Goal: Use online tool/utility: Use online tool/utility

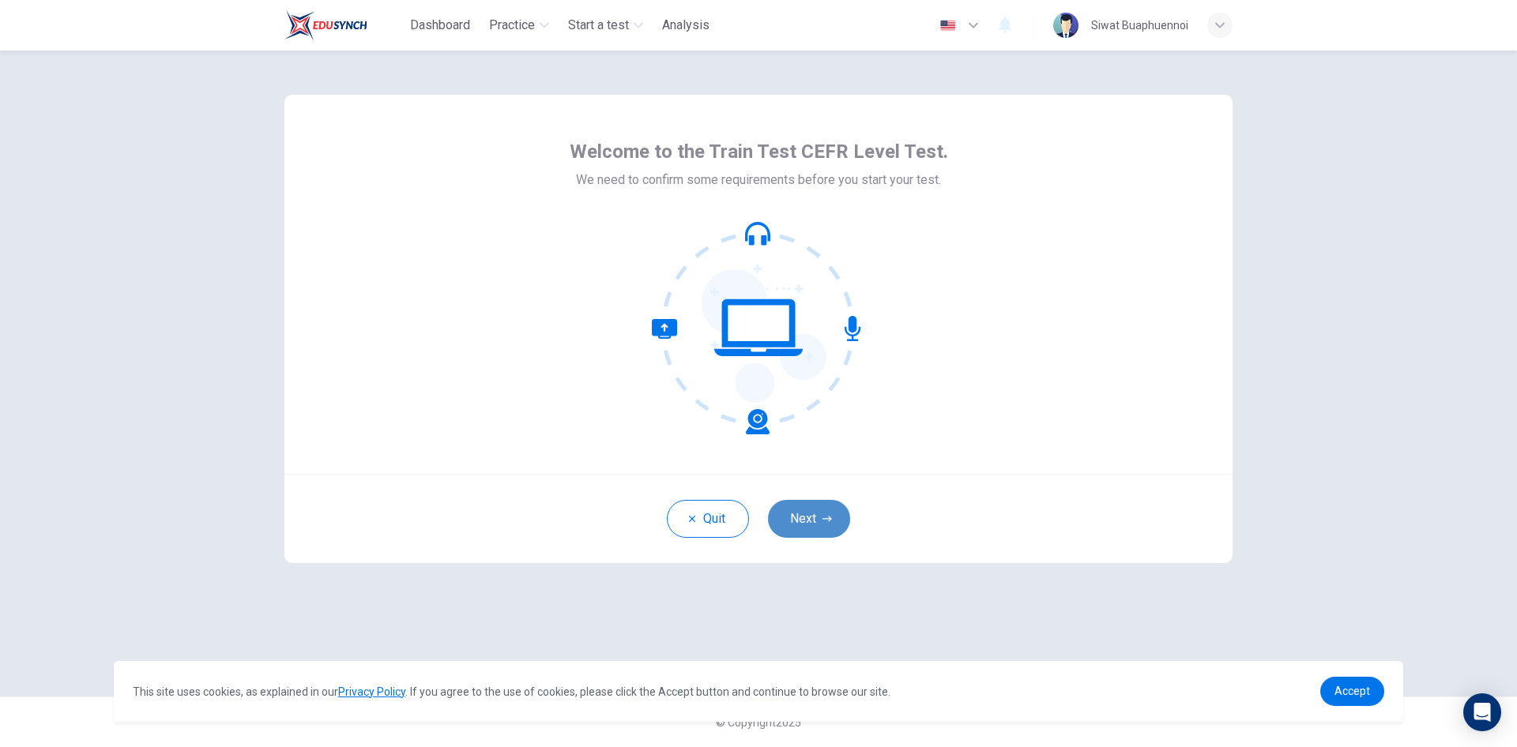
click at [817, 522] on button "Next" at bounding box center [809, 519] width 82 height 38
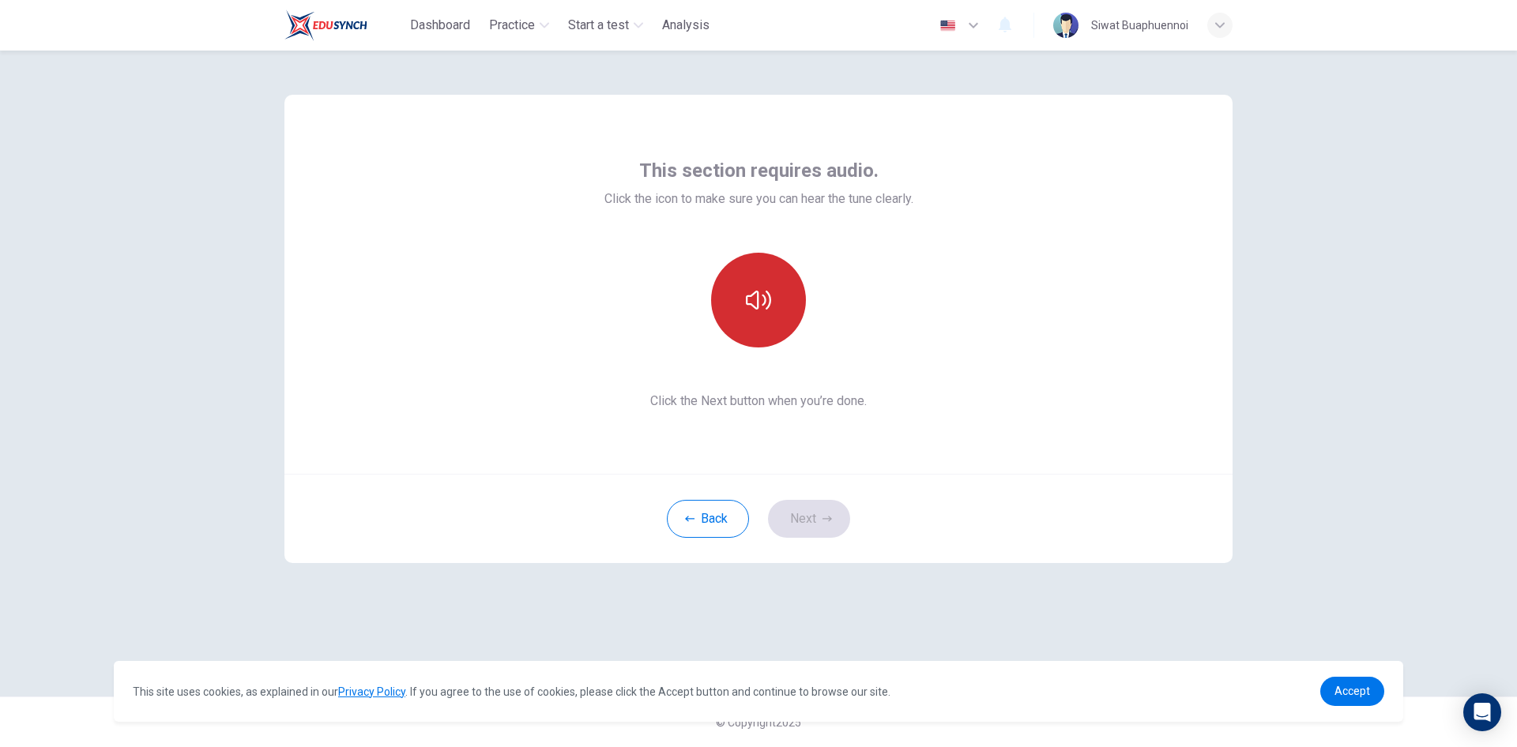
click at [757, 324] on button "button" at bounding box center [758, 300] width 95 height 95
click at [757, 306] on icon "button" at bounding box center [758, 300] width 25 height 19
click at [757, 306] on icon "button" at bounding box center [758, 300] width 25 height 25
click at [757, 306] on icon "button" at bounding box center [758, 300] width 25 height 19
click at [756, 322] on button "button" at bounding box center [758, 300] width 95 height 95
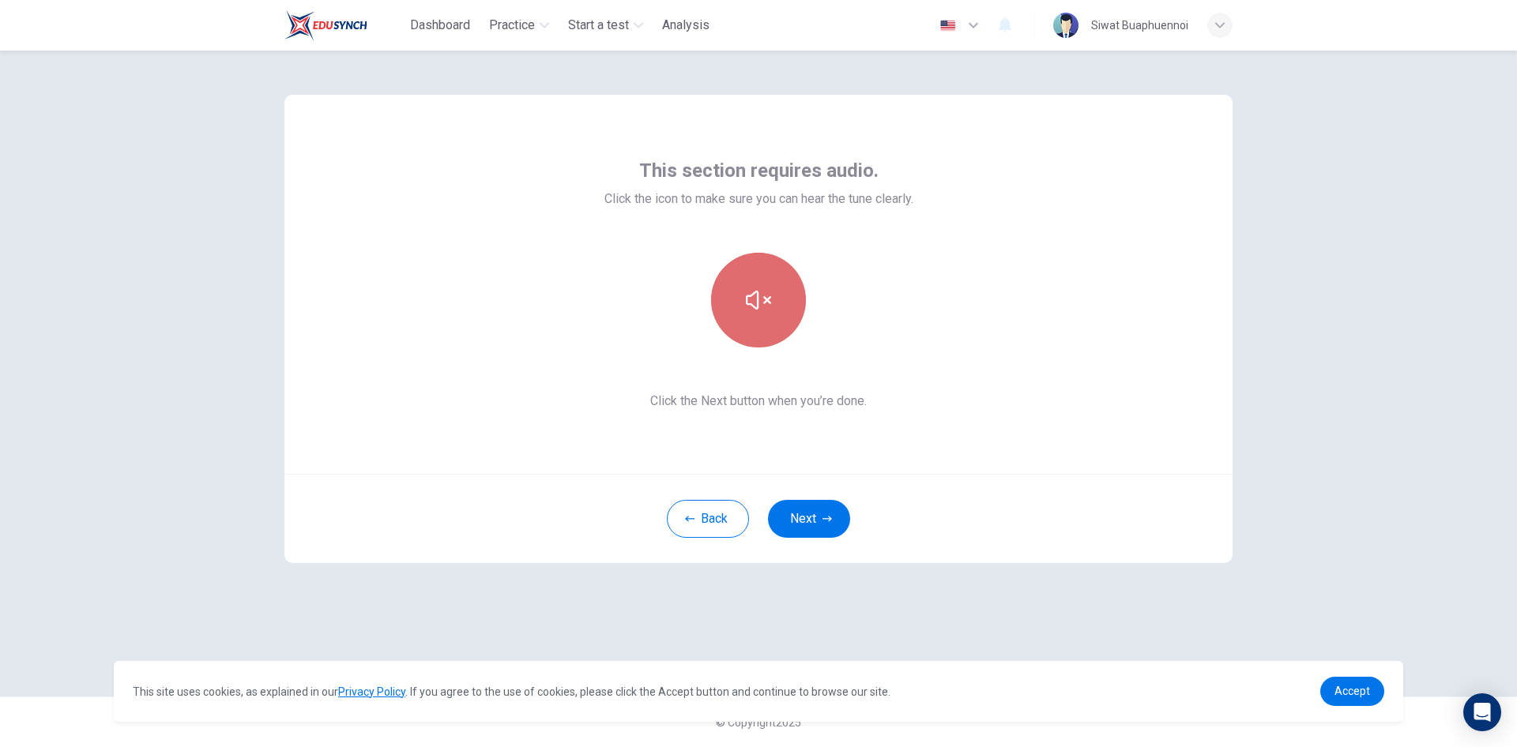
click at [749, 314] on button "button" at bounding box center [758, 300] width 95 height 95
click at [751, 307] on icon "button" at bounding box center [758, 300] width 25 height 25
click at [754, 302] on icon "button" at bounding box center [758, 300] width 25 height 25
click at [727, 301] on button "button" at bounding box center [758, 300] width 95 height 95
click at [766, 303] on icon "button" at bounding box center [758, 300] width 25 height 25
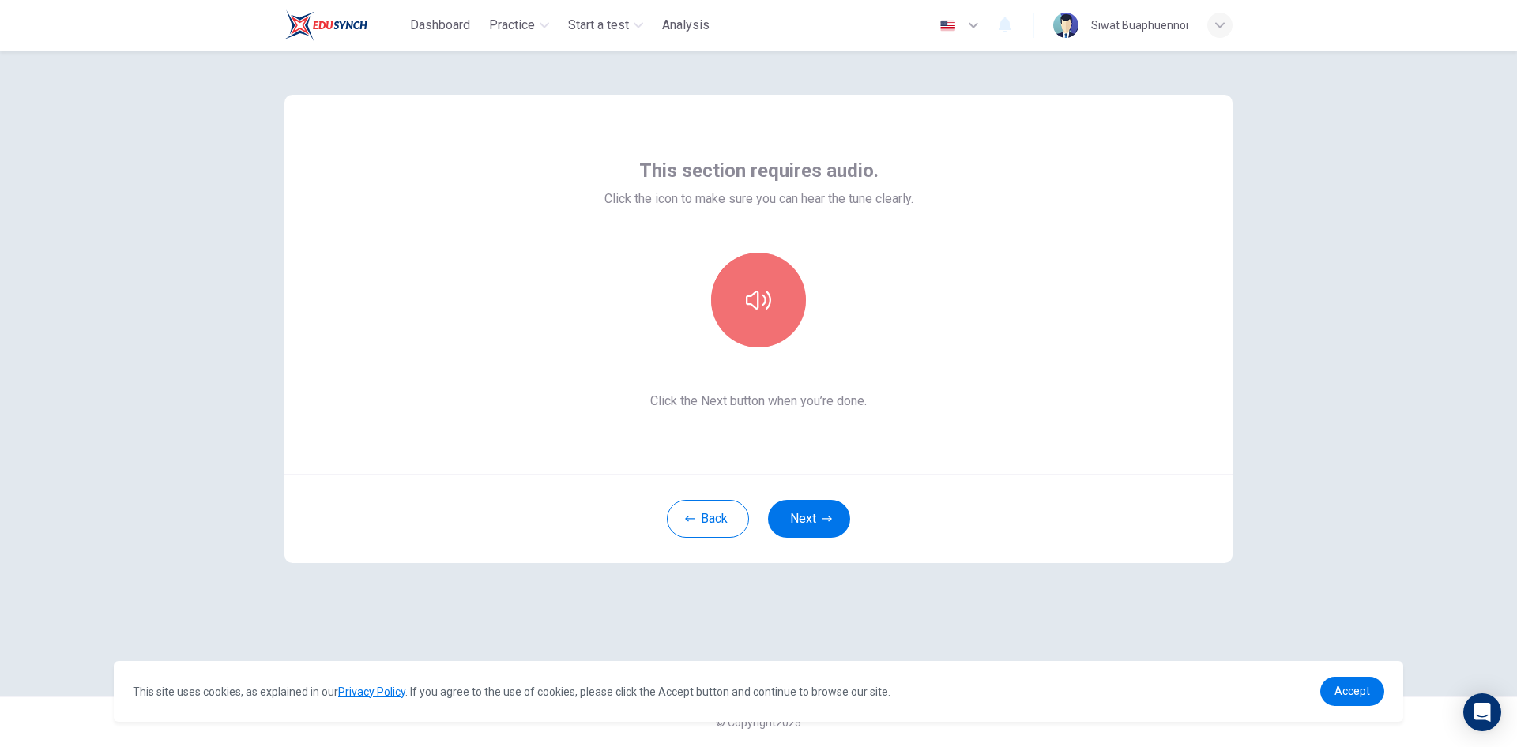
click at [766, 303] on icon "button" at bounding box center [758, 300] width 25 height 25
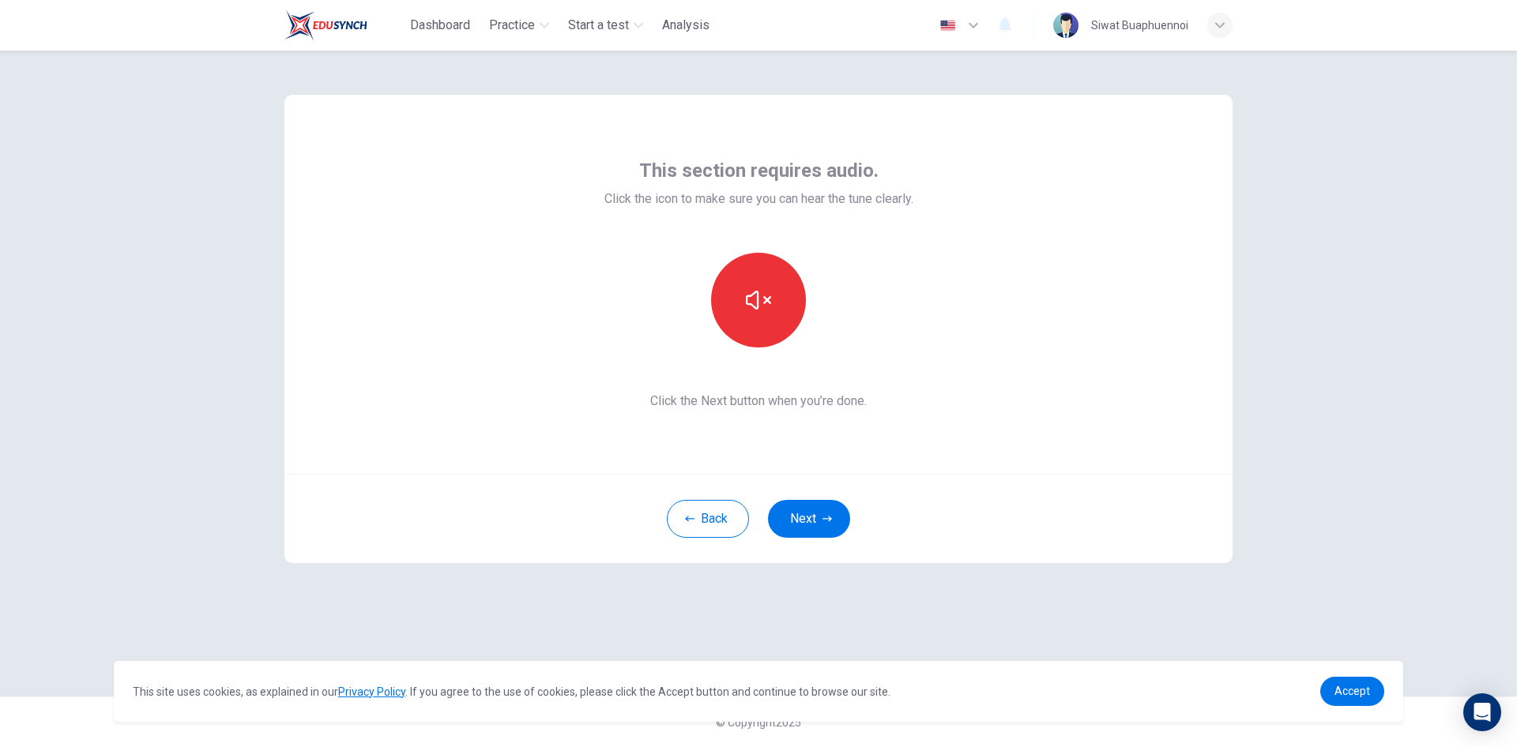
click at [766, 303] on icon "button" at bounding box center [758, 300] width 25 height 25
click at [768, 316] on button "button" at bounding box center [758, 300] width 95 height 95
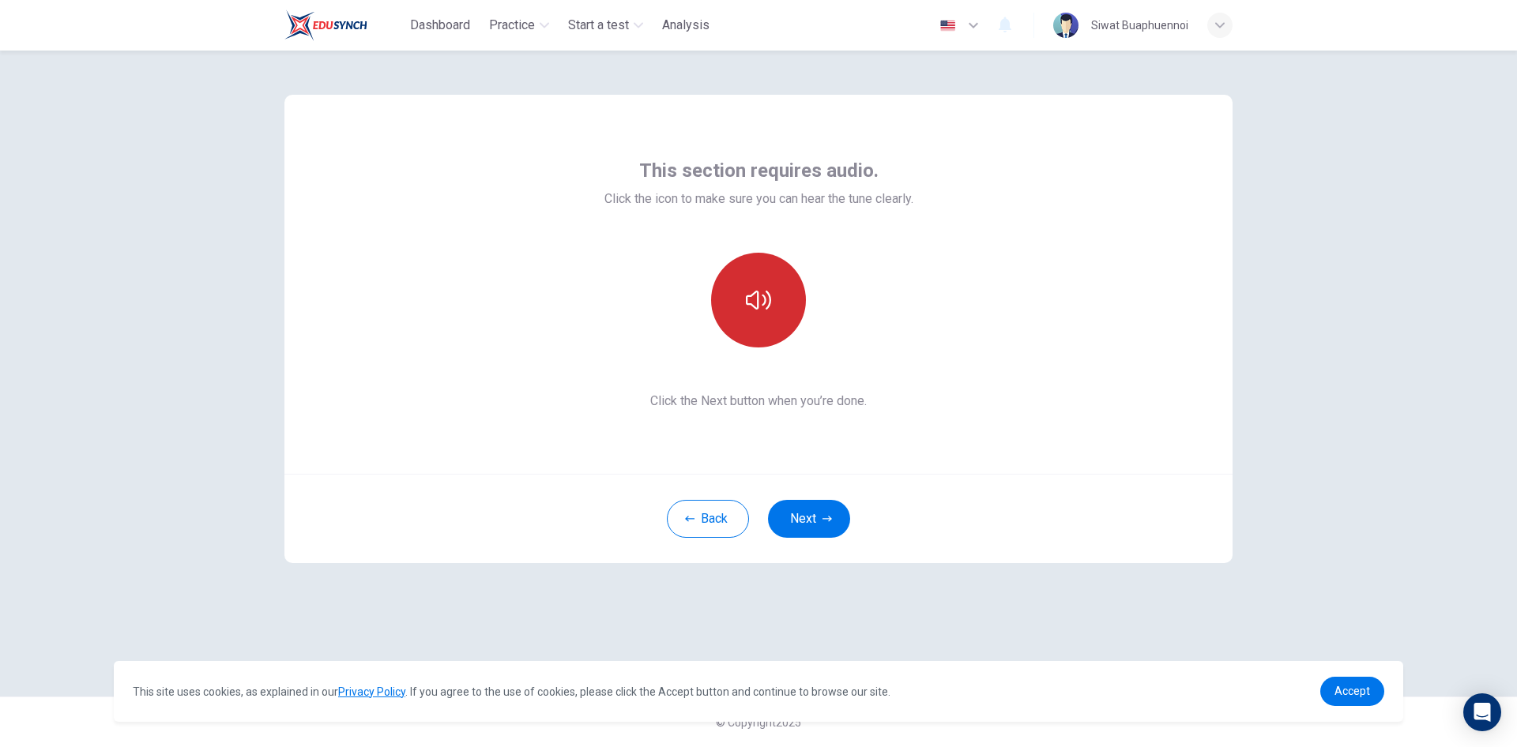
click at [768, 316] on button "button" at bounding box center [758, 300] width 95 height 95
click at [823, 514] on icon "button" at bounding box center [827, 518] width 9 height 9
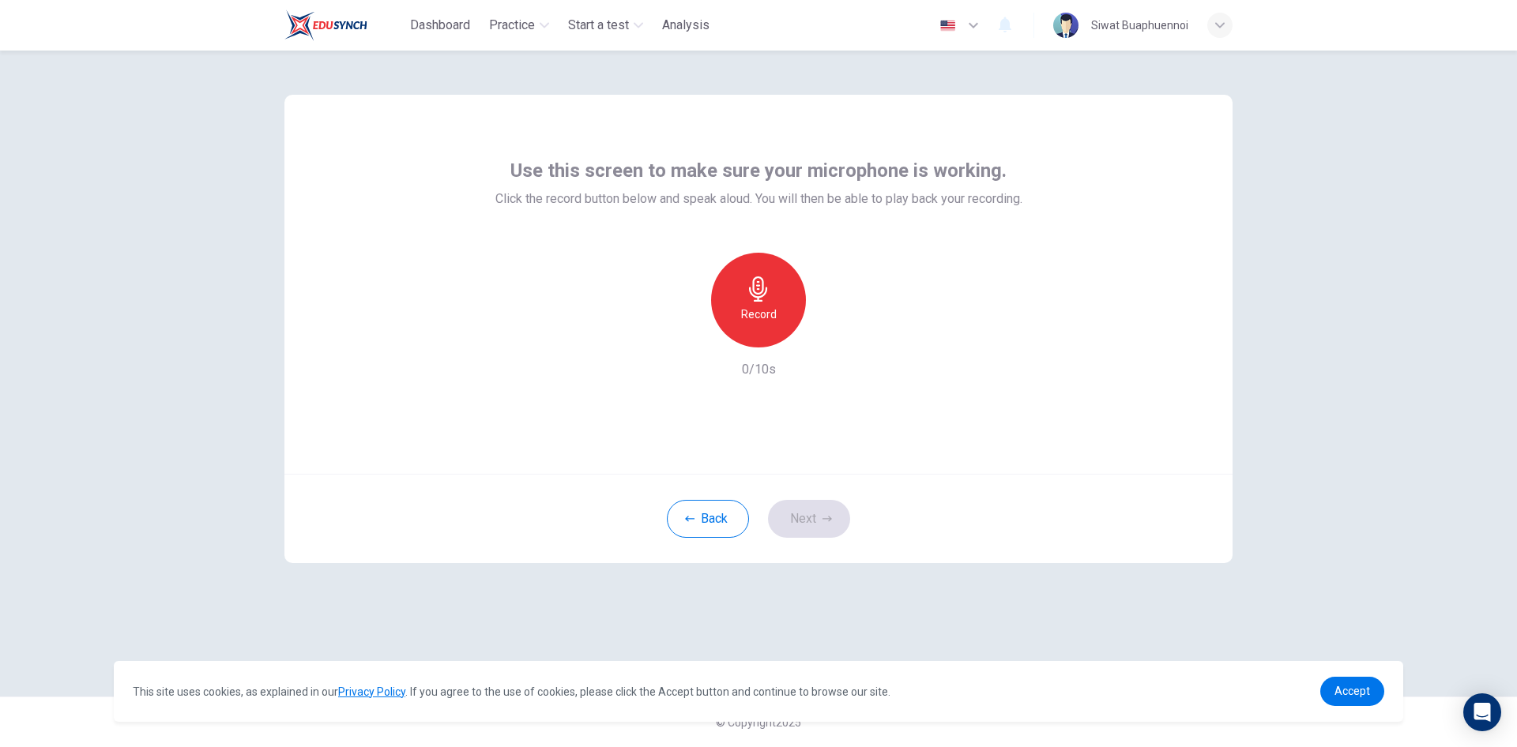
click at [772, 307] on h6 "Record" at bounding box center [759, 314] width 36 height 19
click at [838, 329] on icon "button" at bounding box center [831, 335] width 16 height 16
click at [770, 311] on h6 "Record" at bounding box center [759, 314] width 36 height 19
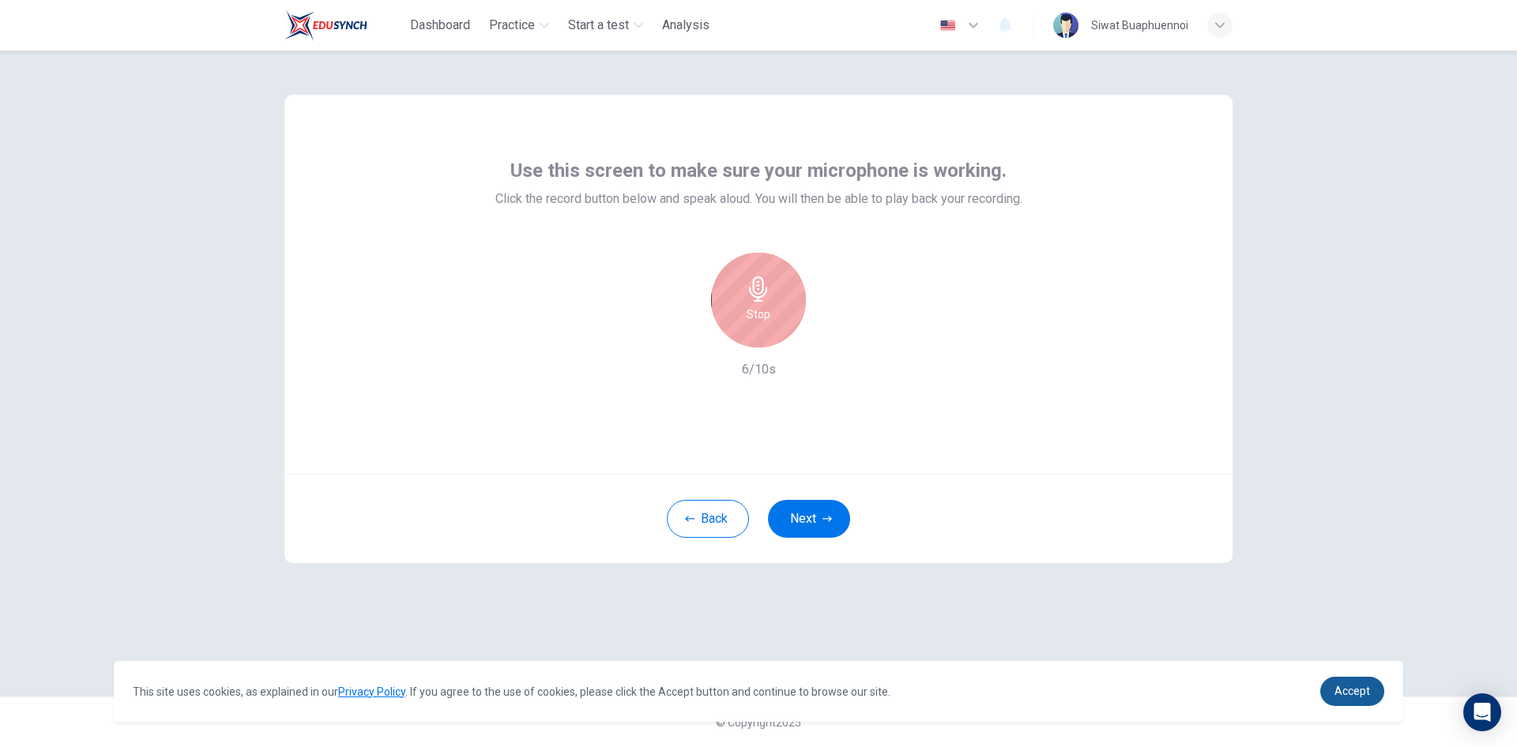
click at [1346, 692] on span "Accept" at bounding box center [1353, 691] width 36 height 13
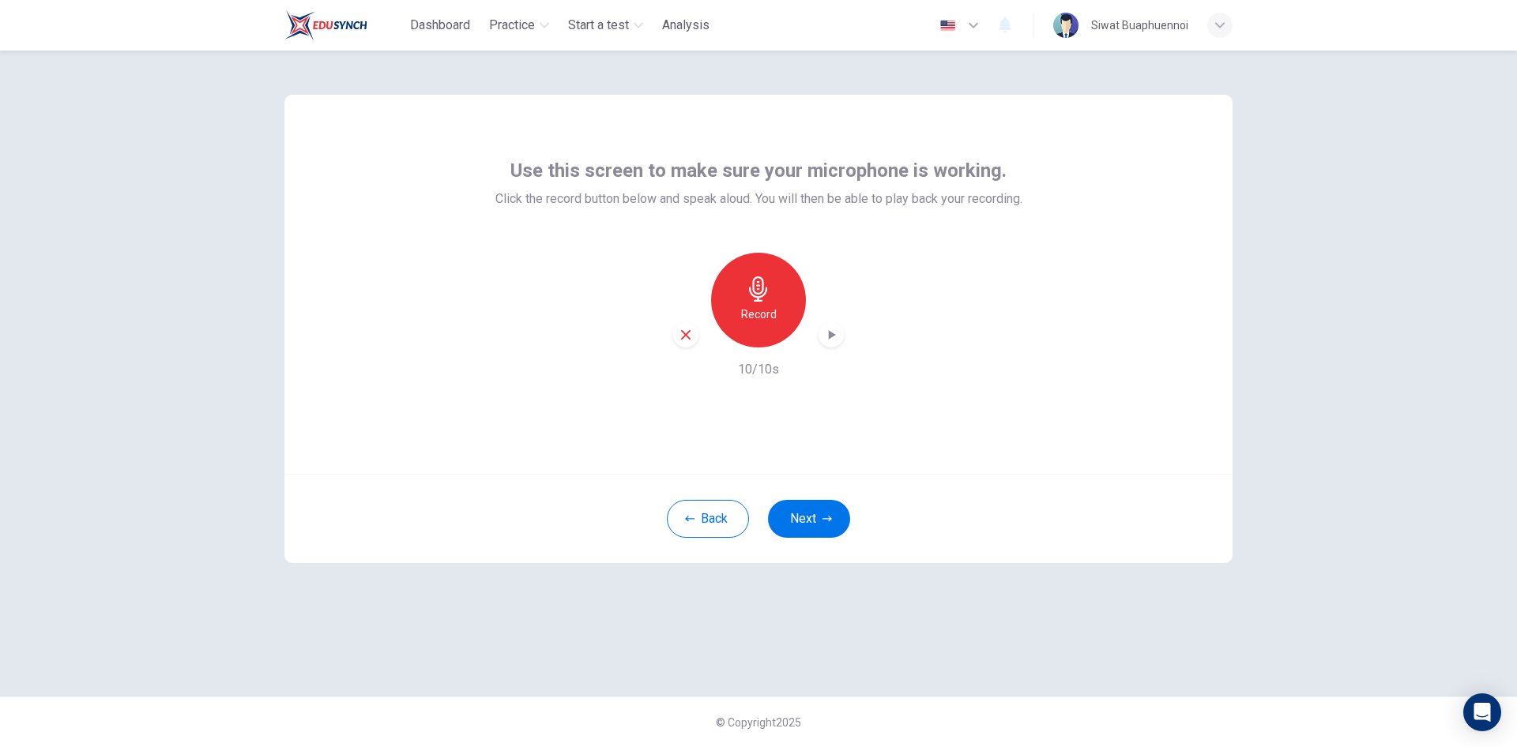
click at [830, 335] on icon "button" at bounding box center [832, 334] width 7 height 9
click at [838, 339] on icon "button" at bounding box center [831, 335] width 16 height 16
click at [763, 300] on icon "button" at bounding box center [758, 289] width 25 height 25
click at [770, 324] on div "Stop" at bounding box center [758, 300] width 95 height 95
click at [822, 338] on div "button" at bounding box center [831, 334] width 25 height 25
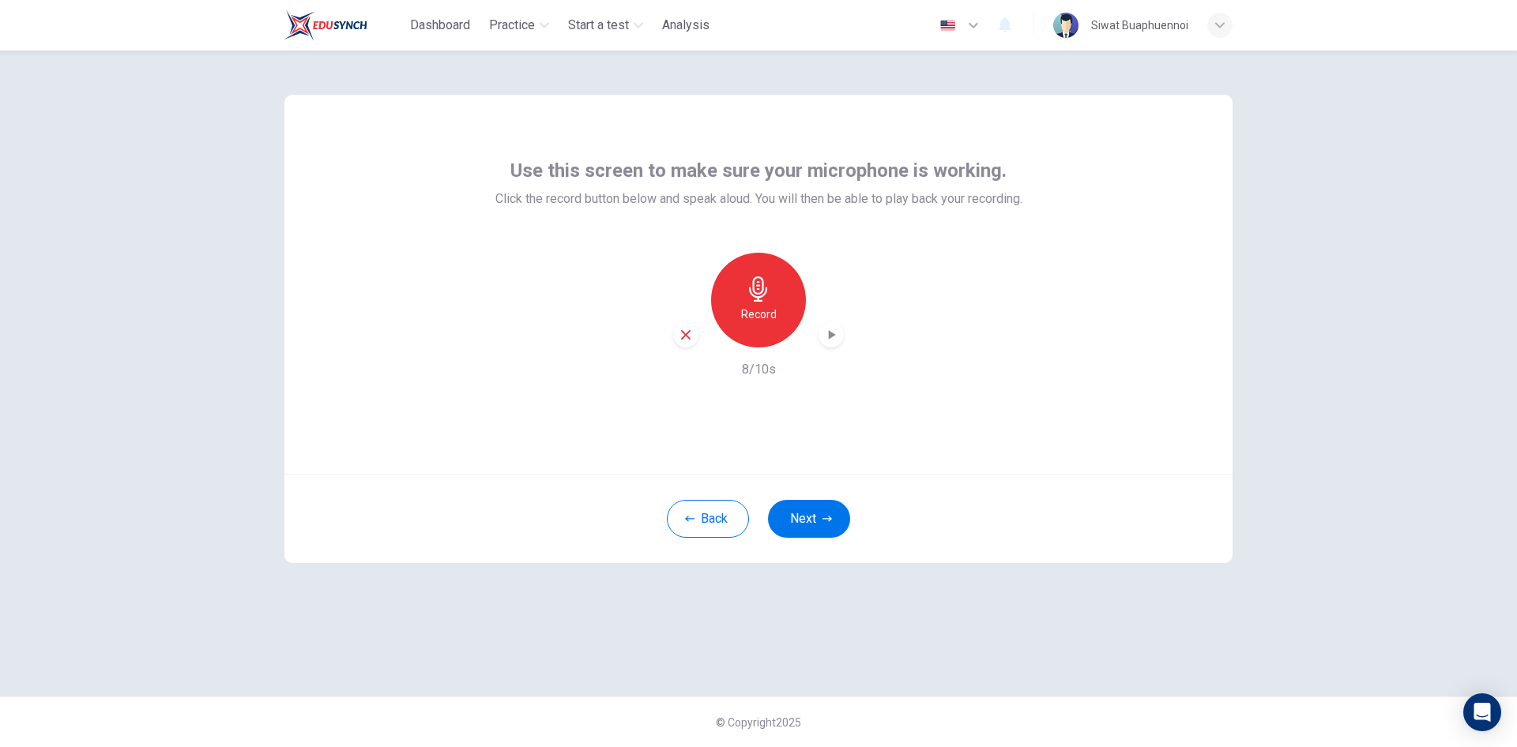
click at [829, 340] on icon "button" at bounding box center [831, 335] width 16 height 16
click at [836, 334] on icon "button" at bounding box center [831, 335] width 16 height 16
click at [830, 339] on icon "button" at bounding box center [831, 335] width 16 height 16
click at [730, 302] on div "Record" at bounding box center [758, 300] width 95 height 95
click at [770, 311] on h6 "Stop" at bounding box center [759, 314] width 24 height 19
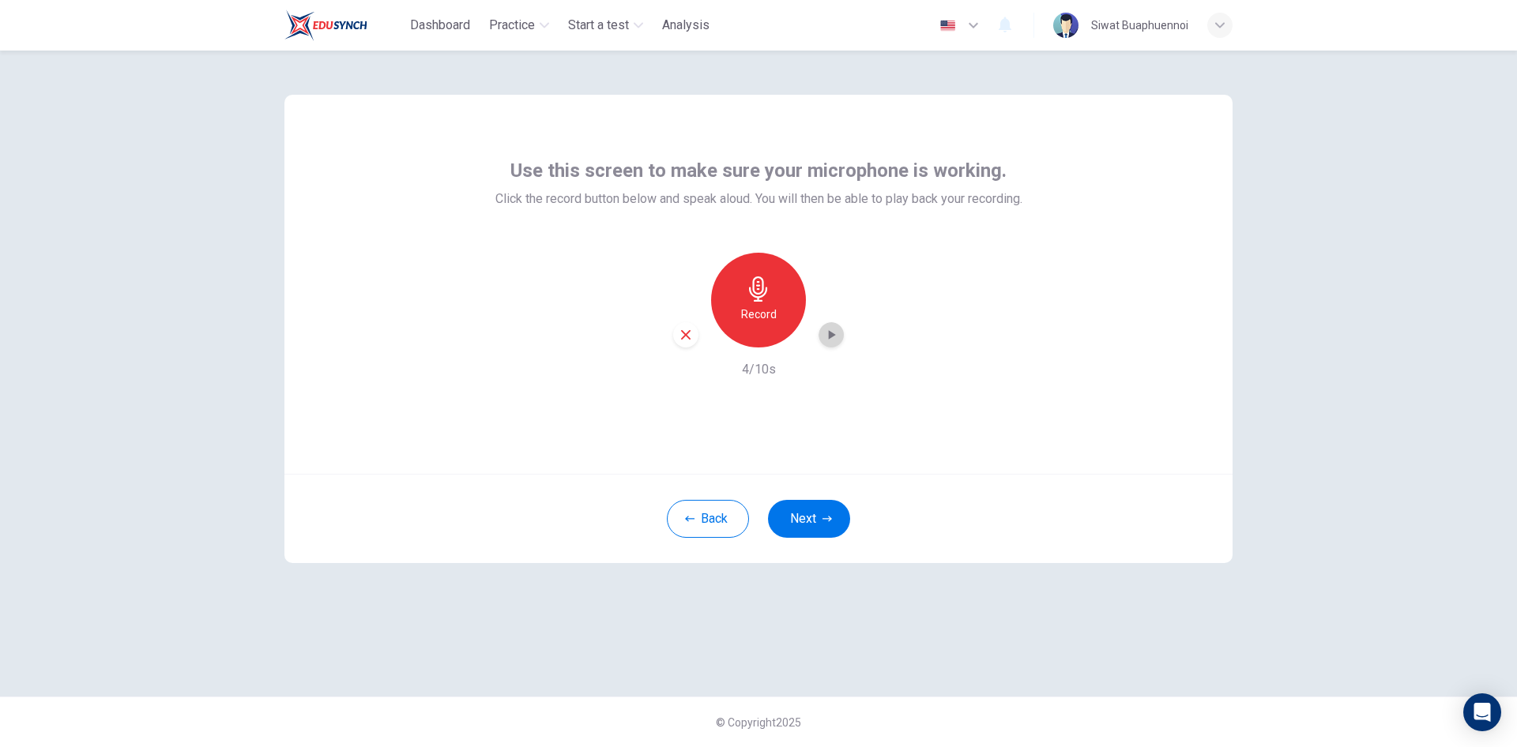
click at [834, 329] on icon "button" at bounding box center [831, 335] width 16 height 16
click at [834, 338] on icon "button" at bounding box center [831, 335] width 16 height 16
click at [751, 312] on h6 "Record" at bounding box center [759, 314] width 36 height 19
click at [769, 311] on h6 "Stop" at bounding box center [759, 314] width 24 height 19
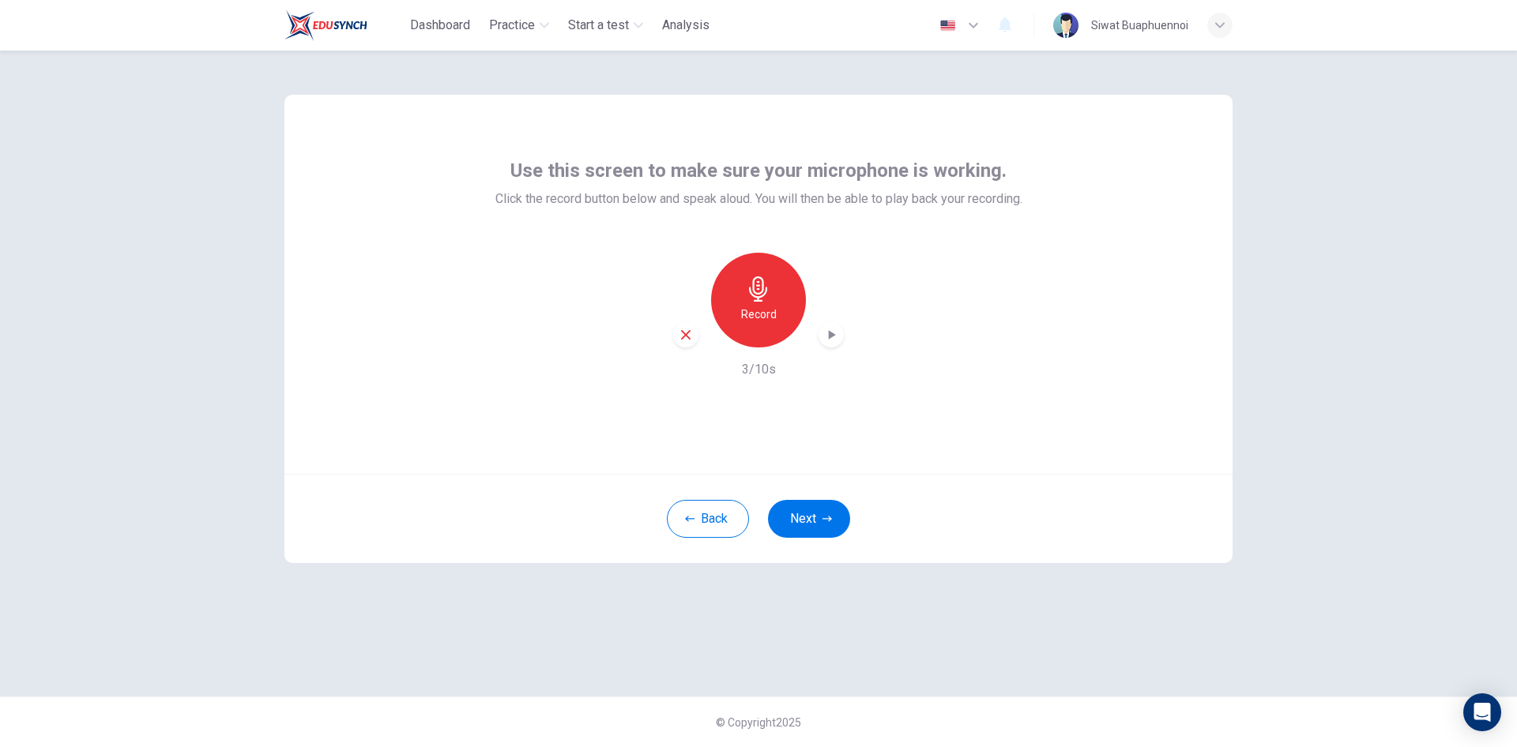
click at [834, 332] on icon "button" at bounding box center [831, 335] width 16 height 16
drag, startPoint x: 1088, startPoint y: 625, endPoint x: 1020, endPoint y: 586, distance: 78.2
click at [1088, 625] on div "Use this screen to make sure your microphone is working. Click the record butto…" at bounding box center [758, 374] width 999 height 646
click at [772, 321] on h6 "Record" at bounding box center [759, 314] width 36 height 19
click at [763, 324] on div "Stop" at bounding box center [758, 300] width 95 height 95
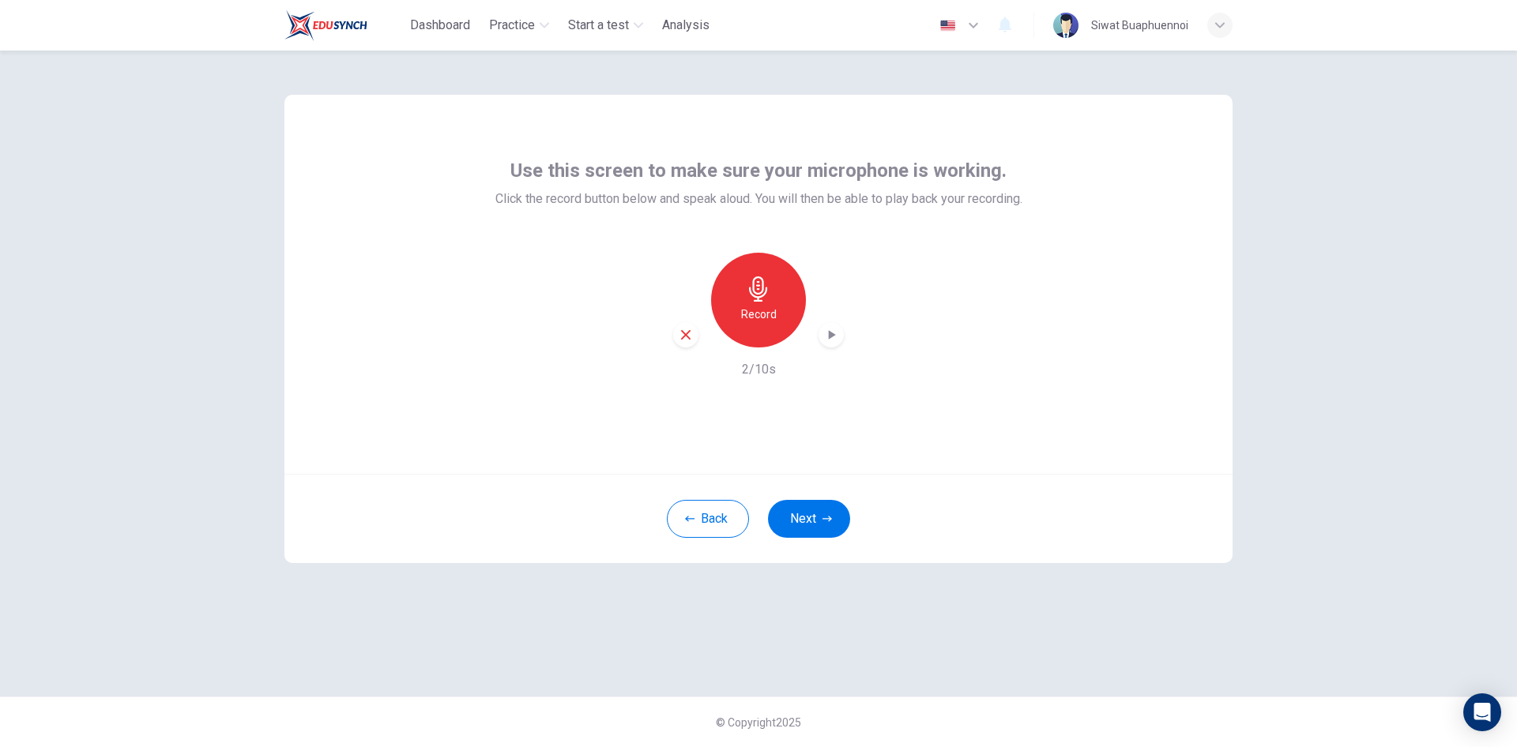
click at [842, 332] on div "button" at bounding box center [831, 334] width 25 height 25
click at [762, 302] on div "Record" at bounding box center [758, 300] width 95 height 95
click at [762, 294] on icon "button" at bounding box center [758, 289] width 25 height 25
click at [833, 337] on icon "button" at bounding box center [831, 335] width 16 height 16
click at [778, 316] on div "Record" at bounding box center [758, 300] width 95 height 95
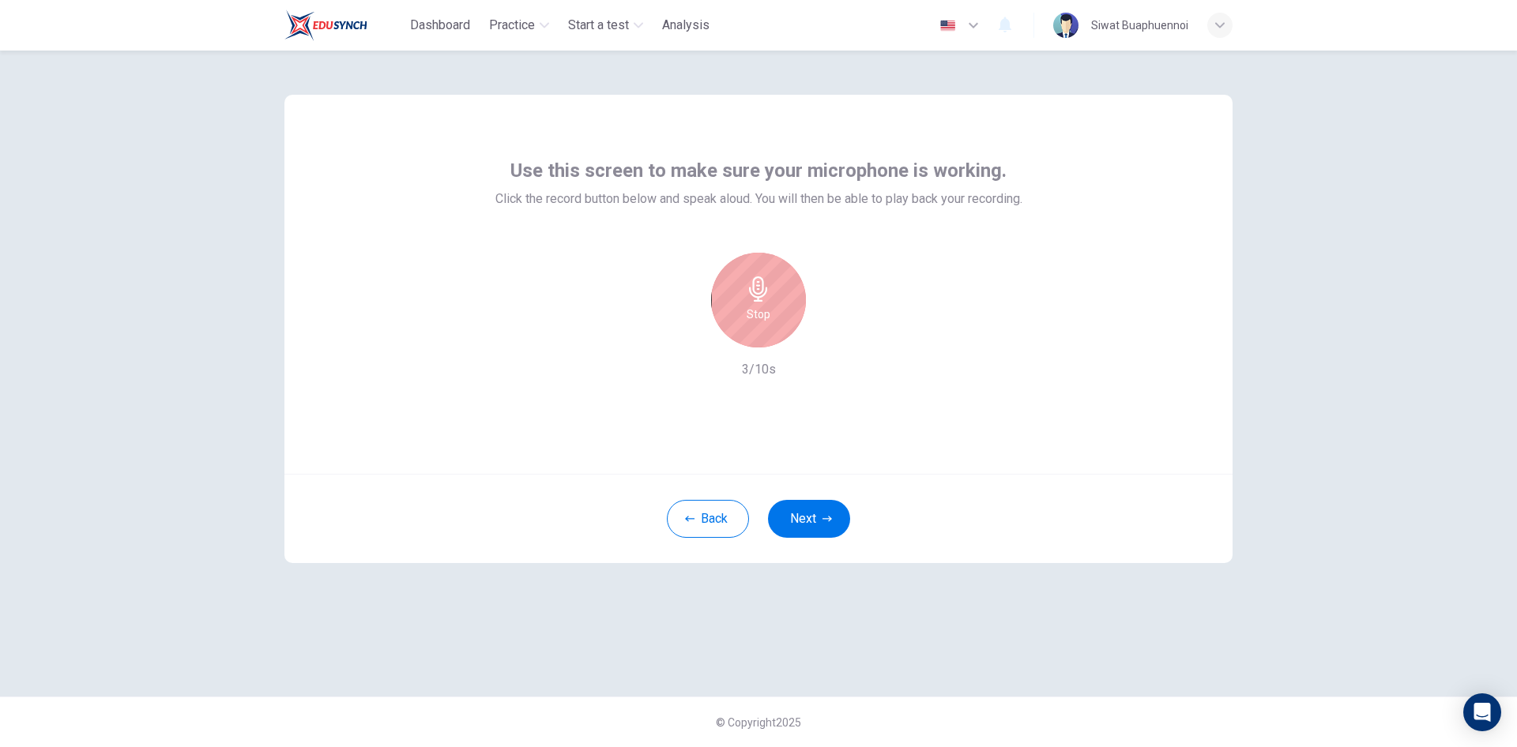
click at [766, 311] on h6 "Stop" at bounding box center [759, 314] width 24 height 19
click at [829, 332] on icon "button" at bounding box center [832, 334] width 7 height 9
click at [765, 314] on h6 "Record" at bounding box center [759, 314] width 36 height 19
click at [764, 314] on h6 "Stop" at bounding box center [759, 314] width 24 height 19
click at [826, 323] on div "button" at bounding box center [831, 334] width 25 height 25
